Goal: Task Accomplishment & Management: Use online tool/utility

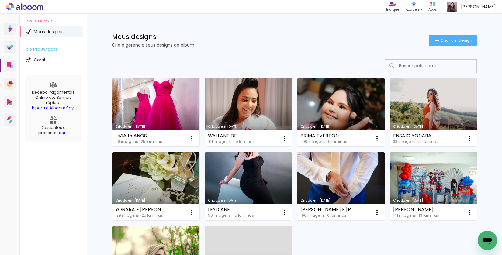
scroll to position [40, 0]
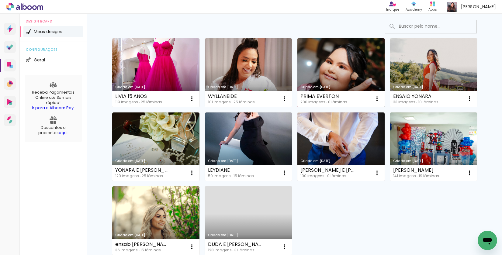
click at [323, 69] on link "Criado em [DATE]" at bounding box center [340, 72] width 87 height 69
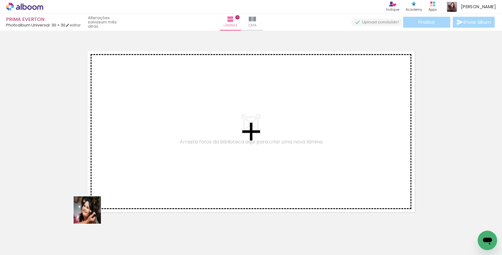
drag, startPoint x: 92, startPoint y: 215, endPoint x: 153, endPoint y: 174, distance: 73.8
click at [166, 157] on quentale-workspace at bounding box center [251, 127] width 502 height 255
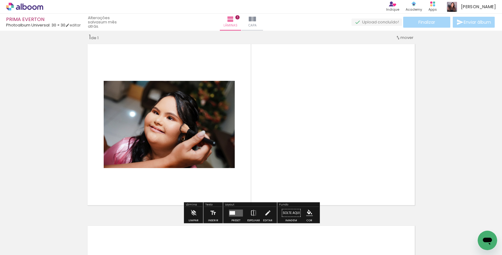
scroll to position [8, 0]
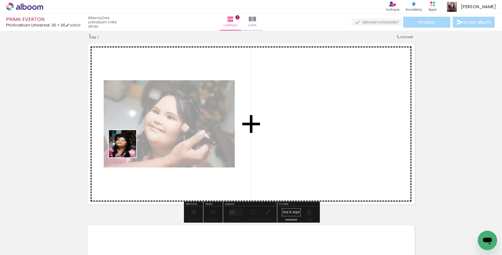
drag, startPoint x: 98, startPoint y: 244, endPoint x: 127, endPoint y: 148, distance: 100.1
click at [127, 148] on quentale-workspace at bounding box center [251, 127] width 502 height 255
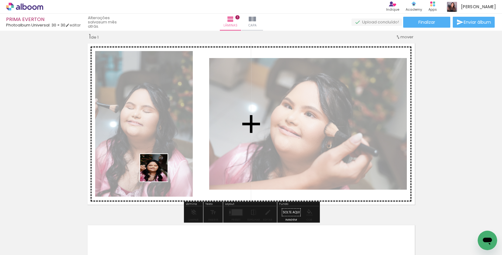
drag, startPoint x: 129, startPoint y: 235, endPoint x: 159, endPoint y: 170, distance: 71.0
click at [159, 170] on quentale-workspace at bounding box center [251, 127] width 502 height 255
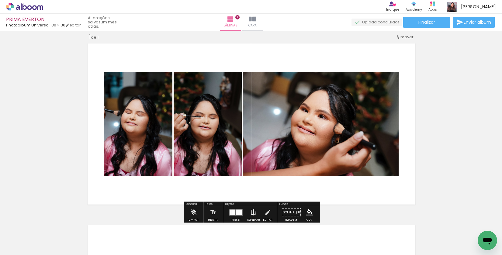
drag, startPoint x: 166, startPoint y: 231, endPoint x: 165, endPoint y: 179, distance: 52.0
click at [165, 179] on quentale-workspace at bounding box center [251, 127] width 502 height 255
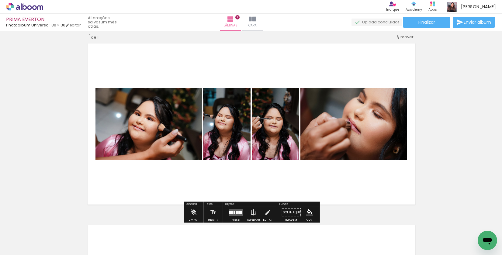
drag, startPoint x: 202, startPoint y: 239, endPoint x: 188, endPoint y: 155, distance: 85.4
click at [188, 155] on quentale-workspace at bounding box center [251, 127] width 502 height 255
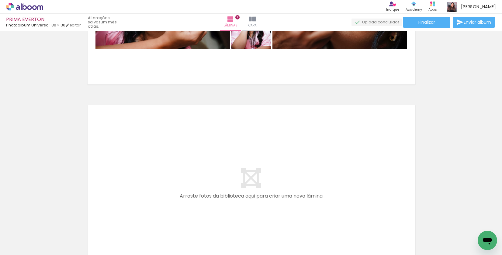
scroll to position [0, 143]
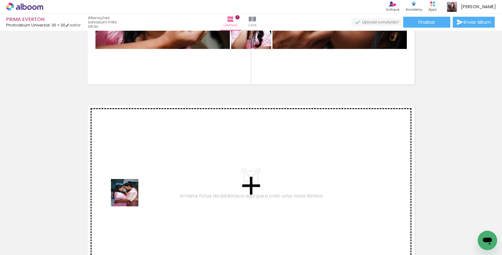
drag, startPoint x: 109, startPoint y: 219, endPoint x: 122, endPoint y: 235, distance: 20.4
click at [135, 189] on quentale-workspace at bounding box center [251, 127] width 502 height 255
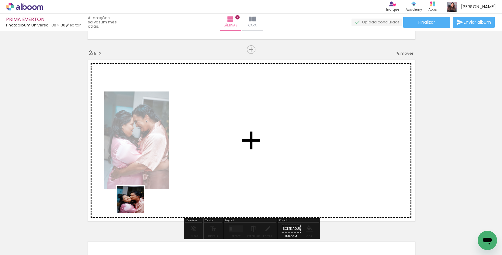
scroll to position [189, 0]
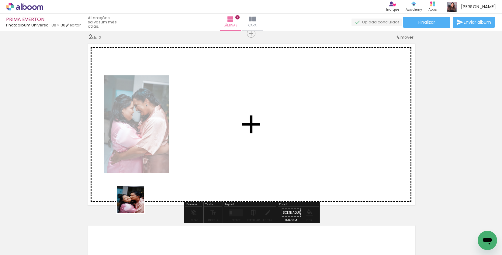
drag, startPoint x: 123, startPoint y: 236, endPoint x: 143, endPoint y: 187, distance: 52.9
click at [143, 187] on quentale-workspace at bounding box center [251, 127] width 502 height 255
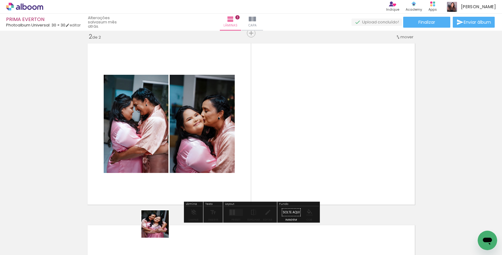
drag, startPoint x: 160, startPoint y: 229, endPoint x: 167, endPoint y: 185, distance: 44.5
click at [163, 178] on quentale-workspace at bounding box center [251, 127] width 502 height 255
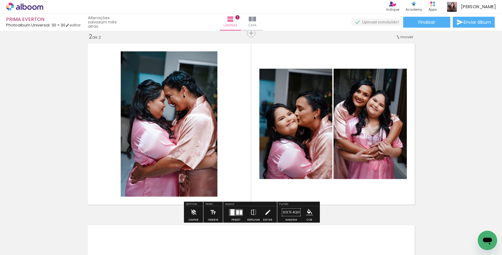
drag, startPoint x: 190, startPoint y: 233, endPoint x: 217, endPoint y: 206, distance: 37.8
click at [185, 176] on quentale-workspace at bounding box center [251, 127] width 502 height 255
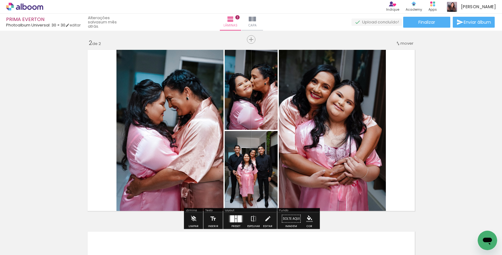
scroll to position [183, 0]
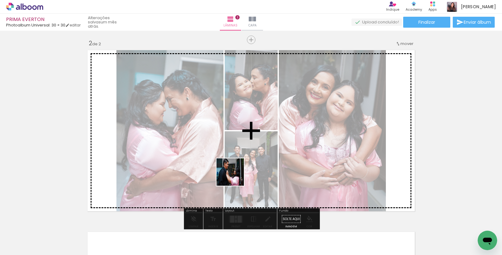
drag, startPoint x: 231, startPoint y: 238, endPoint x: 235, endPoint y: 177, distance: 61.8
click at [235, 177] on quentale-workspace at bounding box center [251, 127] width 502 height 255
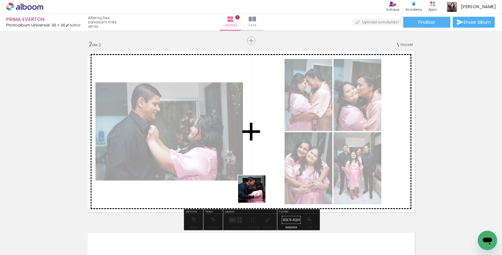
drag, startPoint x: 257, startPoint y: 237, endPoint x: 294, endPoint y: 238, distance: 37.1
click at [256, 189] on quentale-workspace at bounding box center [251, 127] width 502 height 255
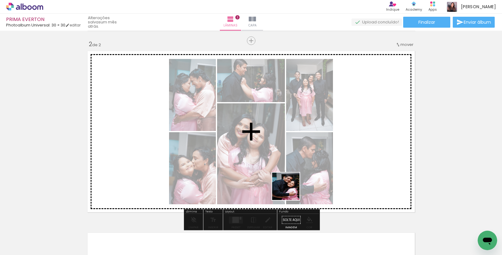
drag, startPoint x: 295, startPoint y: 238, endPoint x: 290, endPoint y: 191, distance: 47.6
click at [290, 191] on quentale-workspace at bounding box center [251, 127] width 502 height 255
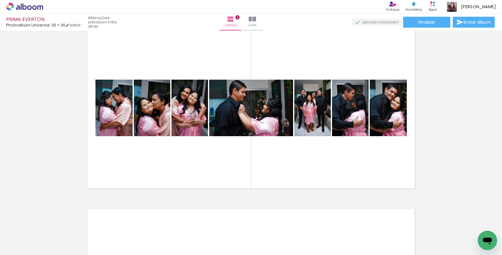
scroll to position [81, 0]
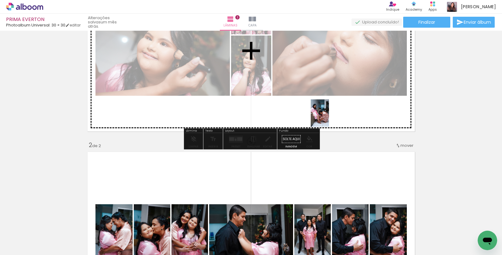
drag, startPoint x: 330, startPoint y: 233, endPoint x: 345, endPoint y: 172, distance: 62.5
click at [329, 117] on quentale-workspace at bounding box center [251, 127] width 502 height 255
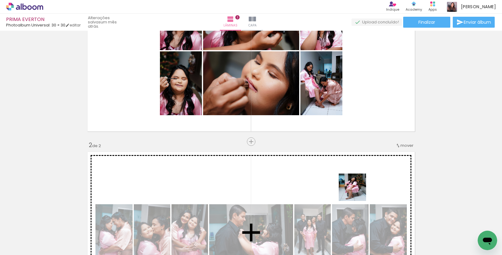
drag, startPoint x: 359, startPoint y: 235, endPoint x: 376, endPoint y: 167, distance: 70.8
click at [355, 115] on quentale-workspace at bounding box center [251, 127] width 502 height 255
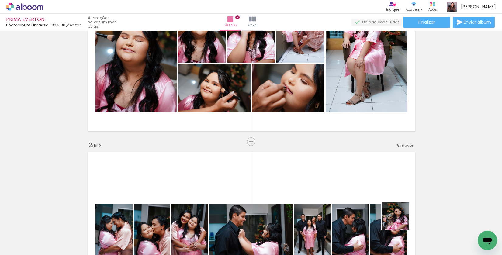
drag, startPoint x: 400, startPoint y: 221, endPoint x: 377, endPoint y: 104, distance: 118.7
click at [377, 104] on quentale-workspace at bounding box center [251, 127] width 502 height 255
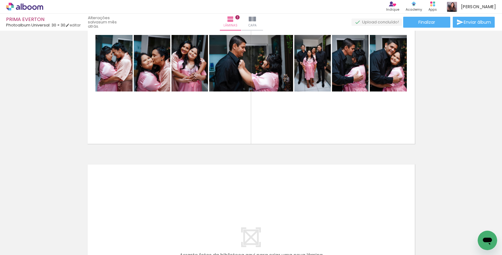
scroll to position [0, 331]
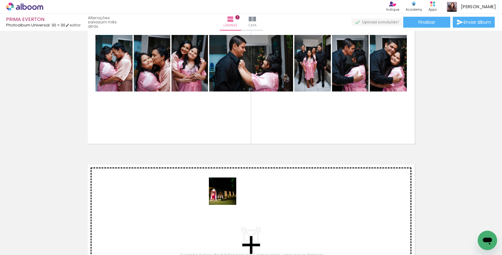
drag, startPoint x: 243, startPoint y: 236, endPoint x: 225, endPoint y: 193, distance: 46.6
click at [225, 193] on quentale-workspace at bounding box center [251, 127] width 502 height 255
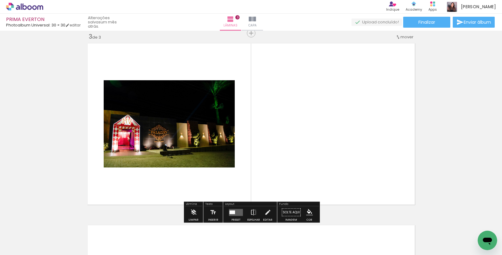
scroll to position [0, 414]
drag, startPoint x: 195, startPoint y: 235, endPoint x: 217, endPoint y: 220, distance: 26.7
click at [197, 173] on quentale-workspace at bounding box center [251, 127] width 502 height 255
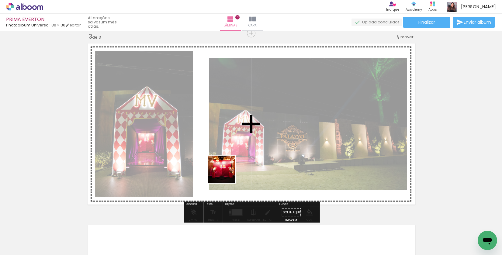
drag, startPoint x: 230, startPoint y: 224, endPoint x: 226, endPoint y: 168, distance: 56.0
click at [226, 168] on quentale-workspace at bounding box center [251, 127] width 502 height 255
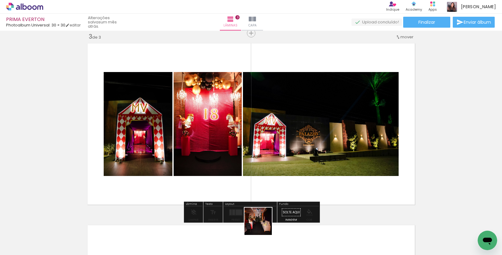
drag, startPoint x: 263, startPoint y: 234, endPoint x: 256, endPoint y: 180, distance: 54.9
click at [256, 180] on quentale-workspace at bounding box center [251, 127] width 502 height 255
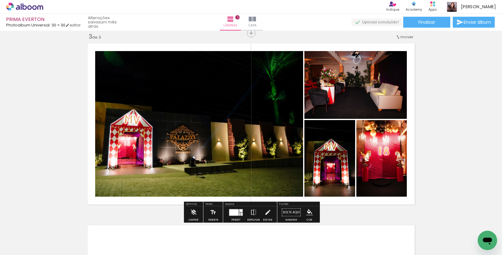
drag, startPoint x: 296, startPoint y: 238, endPoint x: 319, endPoint y: 231, distance: 23.7
click at [284, 184] on quentale-workspace at bounding box center [251, 127] width 502 height 255
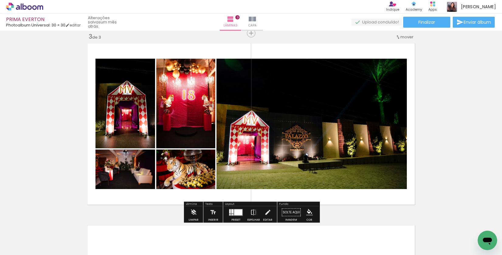
drag, startPoint x: 335, startPoint y: 246, endPoint x: 319, endPoint y: 182, distance: 66.0
click at [319, 182] on quentale-workspace at bounding box center [251, 127] width 502 height 255
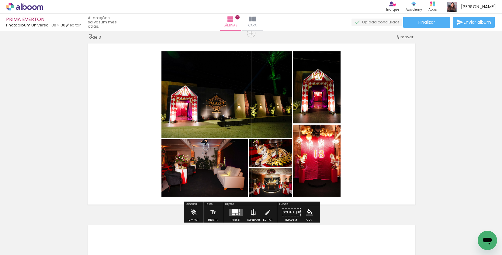
drag, startPoint x: 366, startPoint y: 233, endPoint x: 350, endPoint y: 225, distance: 18.4
click at [360, 182] on quentale-workspace at bounding box center [251, 127] width 502 height 255
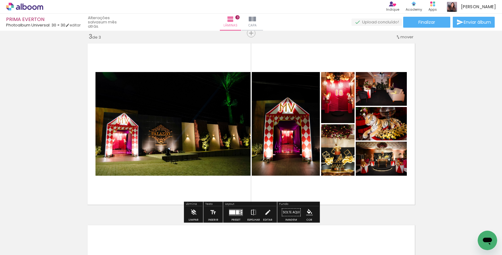
scroll to position [0, 585]
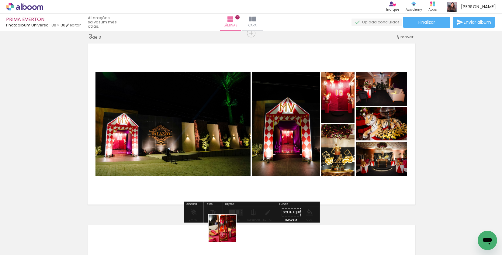
drag, startPoint x: 226, startPoint y: 236, endPoint x: 247, endPoint y: 237, distance: 21.0
click at [233, 183] on quentale-workspace at bounding box center [251, 127] width 502 height 255
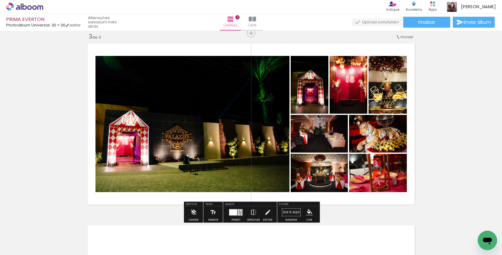
drag, startPoint x: 259, startPoint y: 238, endPoint x: 258, endPoint y: 170, distance: 67.8
click at [258, 170] on quentale-workspace at bounding box center [251, 127] width 502 height 255
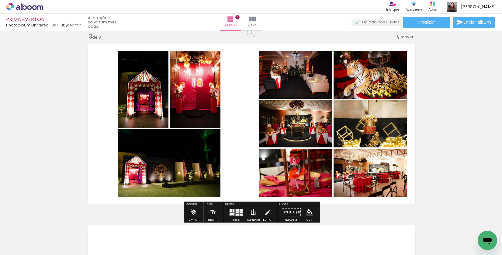
drag, startPoint x: 294, startPoint y: 232, endPoint x: 310, endPoint y: 210, distance: 27.5
click at [284, 177] on quentale-workspace at bounding box center [251, 127] width 502 height 255
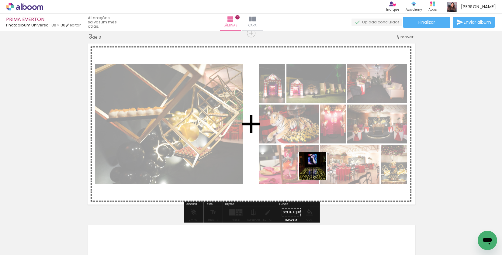
drag, startPoint x: 329, startPoint y: 231, endPoint x: 317, endPoint y: 171, distance: 61.9
click at [317, 171] on quentale-workspace at bounding box center [251, 127] width 502 height 255
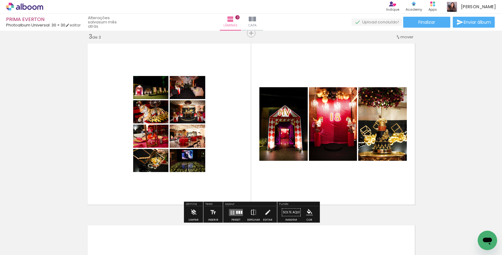
scroll to position [0, 704]
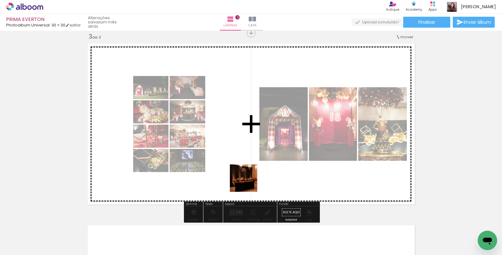
drag, startPoint x: 246, startPoint y: 236, endPoint x: 248, endPoint y: 183, distance: 53.2
click at [248, 183] on quentale-workspace at bounding box center [251, 127] width 502 height 255
